Goal: Information Seeking & Learning: Learn about a topic

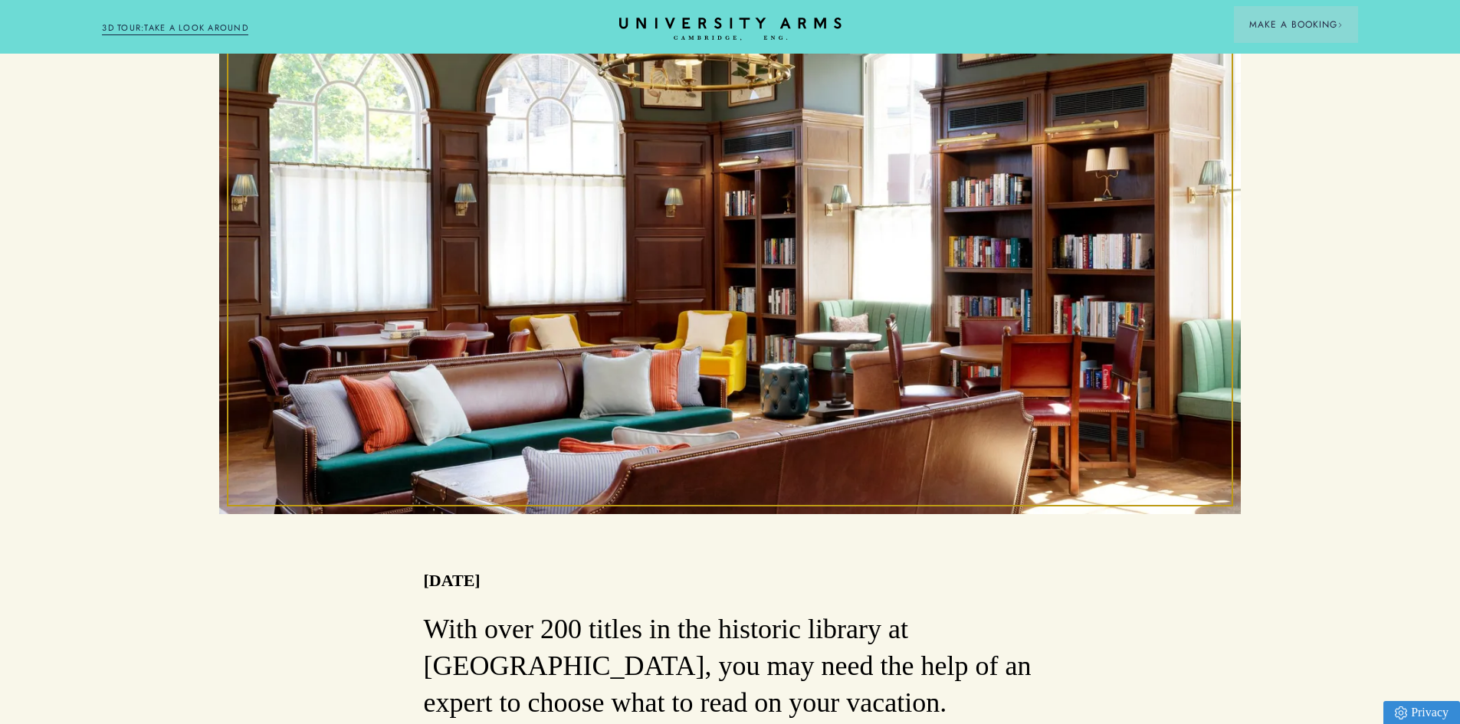
scroll to position [536, 0]
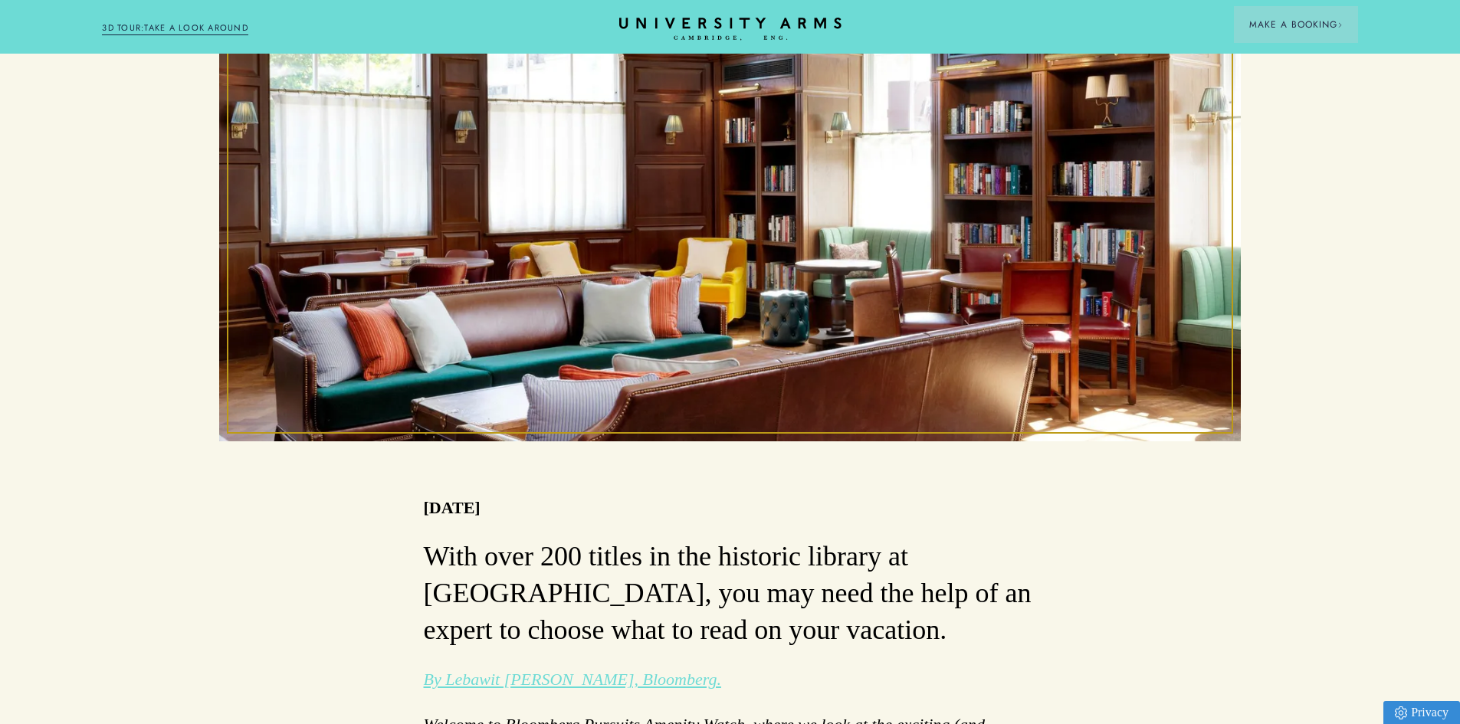
drag, startPoint x: 432, startPoint y: 444, endPoint x: 499, endPoint y: 454, distance: 67.3
click at [476, 494] on p "[DATE]" at bounding box center [452, 507] width 57 height 27
drag, startPoint x: 497, startPoint y: 444, endPoint x: 415, endPoint y: 438, distance: 82.2
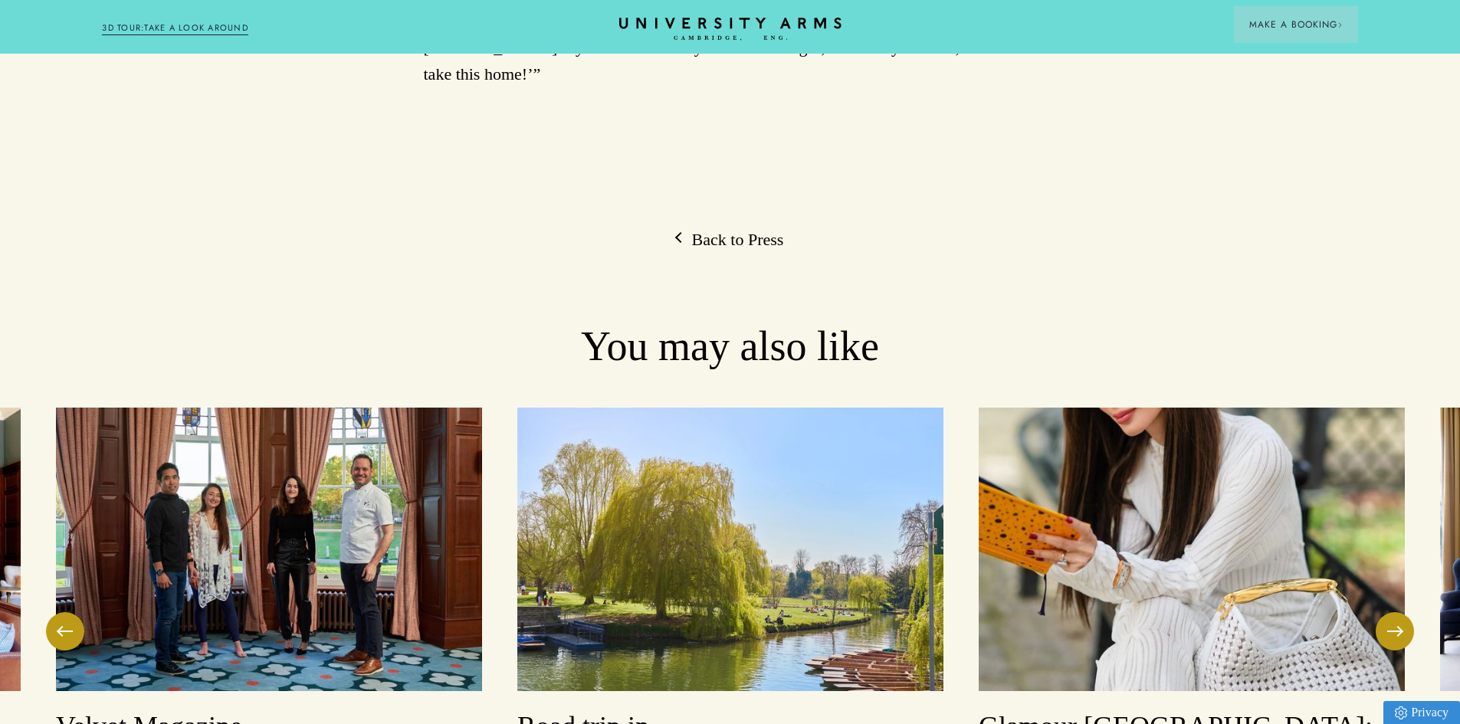
scroll to position [3831, 0]
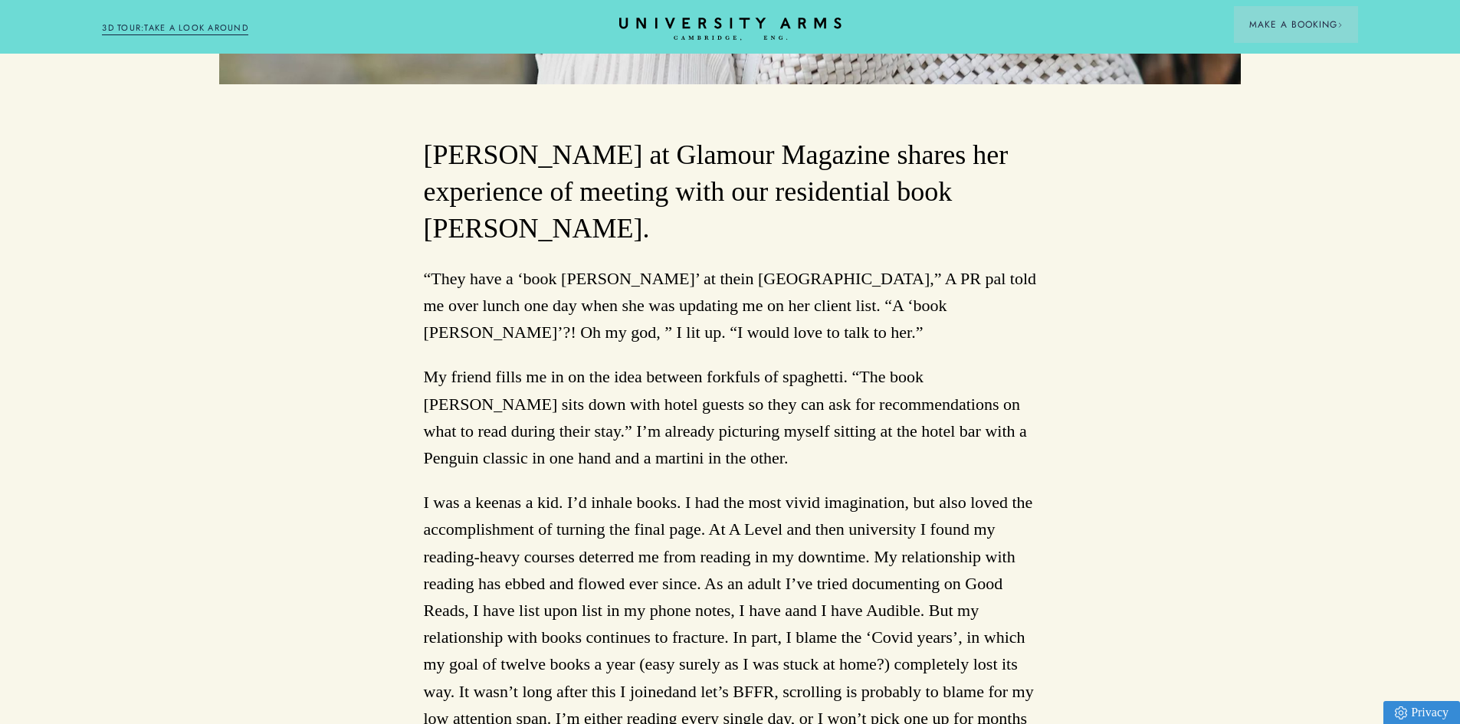
scroll to position [996, 0]
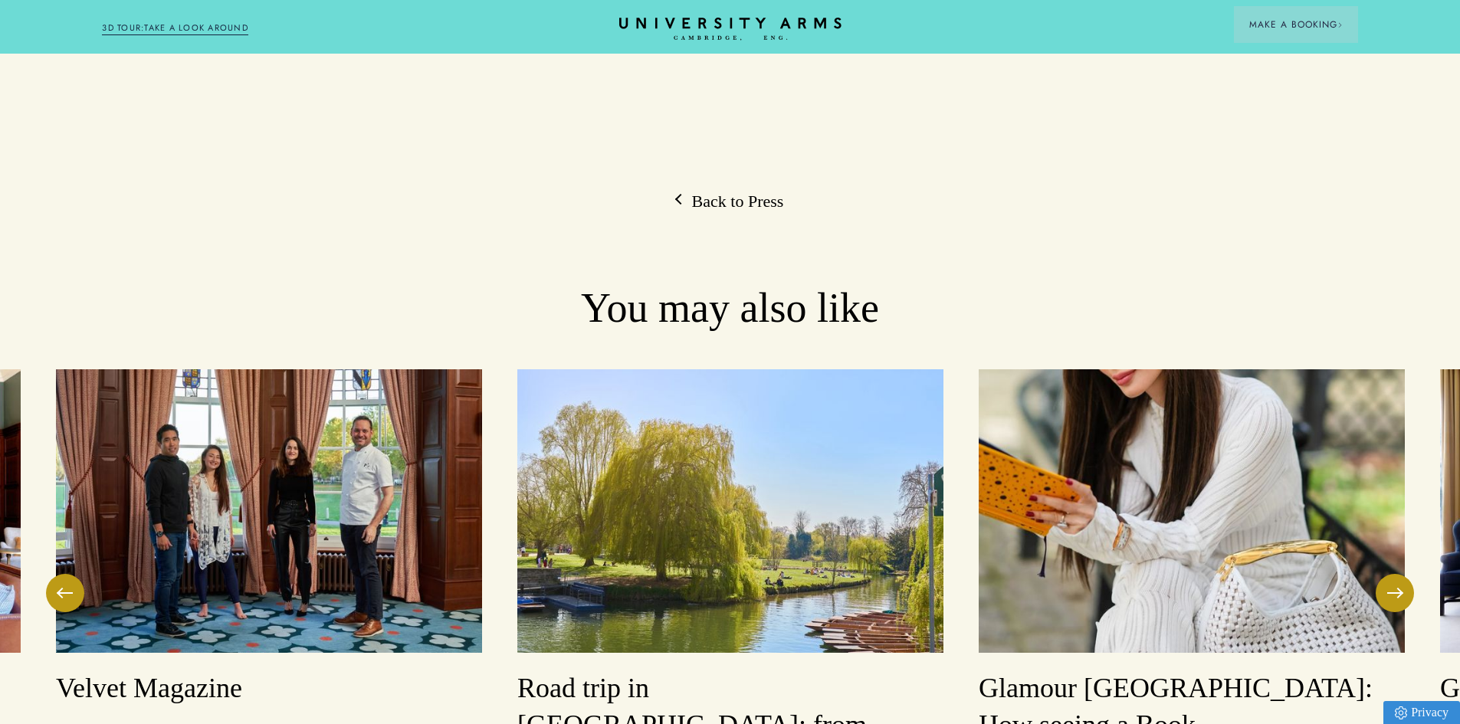
scroll to position [3755, 0]
